Goal: Task Accomplishment & Management: Manage account settings

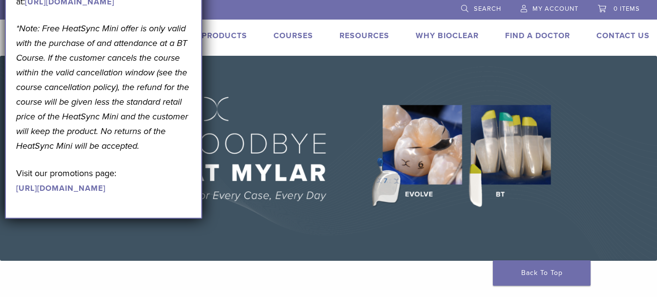
click at [158, 119] on em "*Note: Free HeatSync Mini offer is only valid with the purchase of and attendan…" at bounding box center [102, 87] width 173 height 128
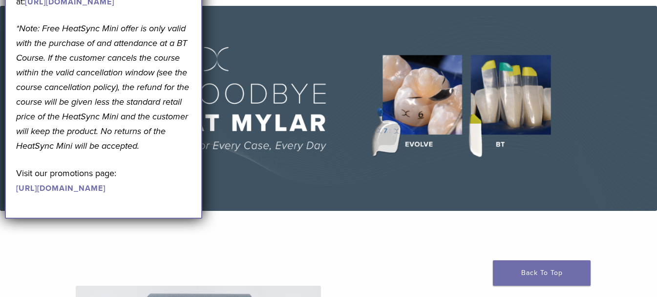
scroll to position [49, 0]
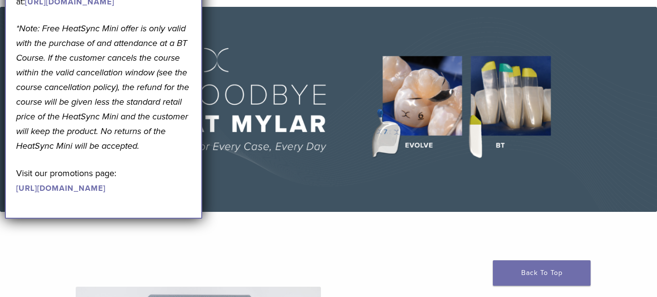
drag, startPoint x: 139, startPoint y: 166, endPoint x: 139, endPoint y: 146, distance: 20.5
click at [138, 153] on p "*Note: Free HeatSync Mini offer is only valid with the purchase of and attendan…" at bounding box center [103, 87] width 175 height 132
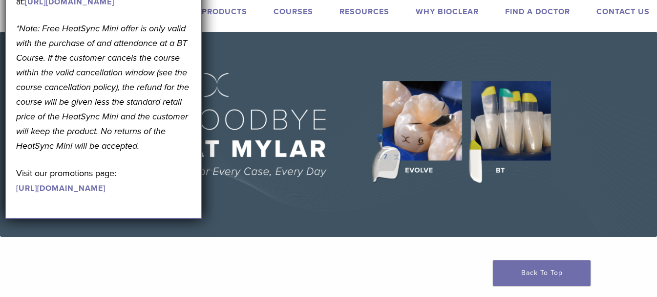
scroll to position [0, 0]
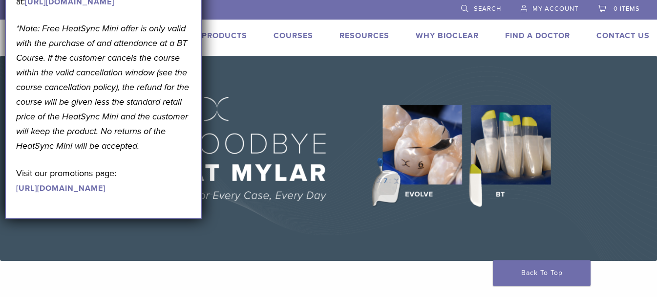
click at [548, 7] on span "My Account" at bounding box center [556, 9] width 46 height 8
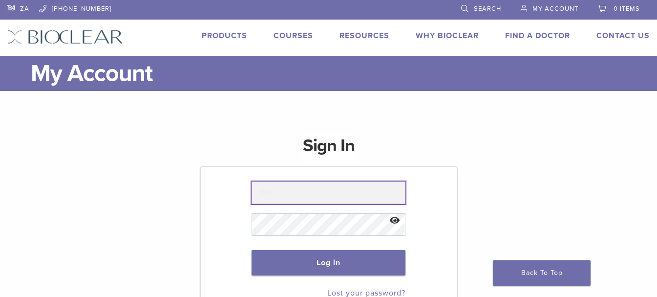
click at [292, 191] on input "text" at bounding box center [328, 192] width 153 height 22
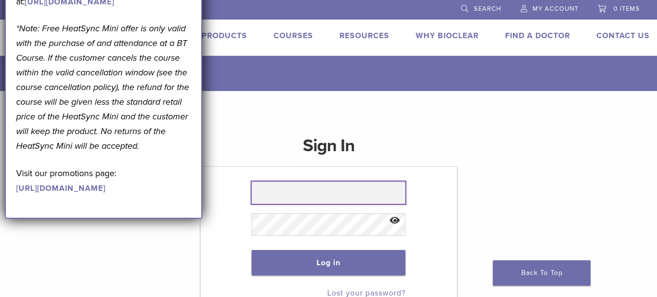
click at [291, 191] on input "text" at bounding box center [328, 192] width 153 height 22
